Goal: Navigation & Orientation: Understand site structure

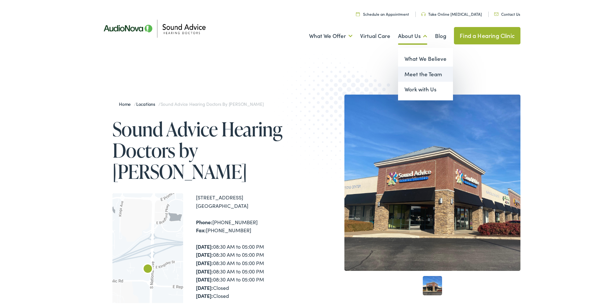
click at [407, 75] on link "Meet the Team" at bounding box center [425, 72] width 55 height 15
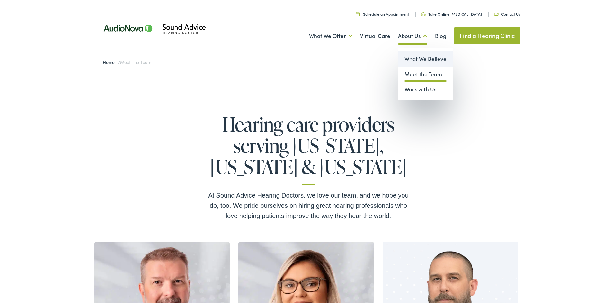
click at [416, 59] on link "What We Believe" at bounding box center [425, 57] width 55 height 15
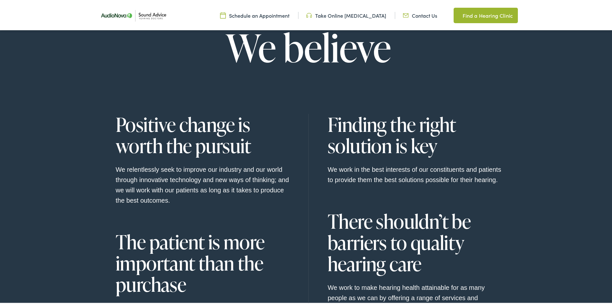
scroll to position [578, 0]
